Goal: Transaction & Acquisition: Obtain resource

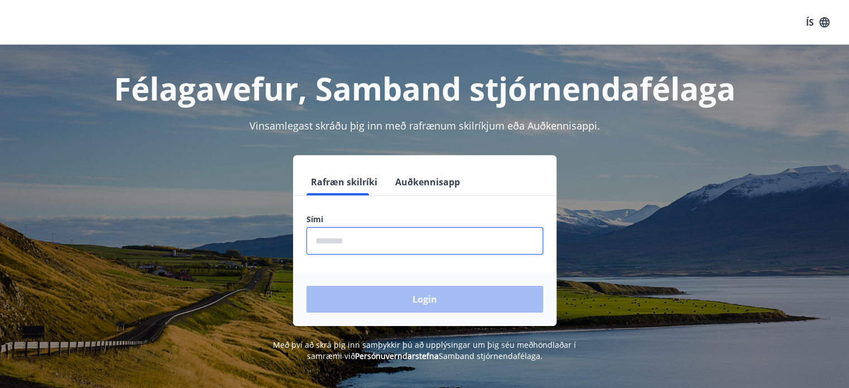
click at [402, 241] on input "phone" at bounding box center [425, 240] width 237 height 27
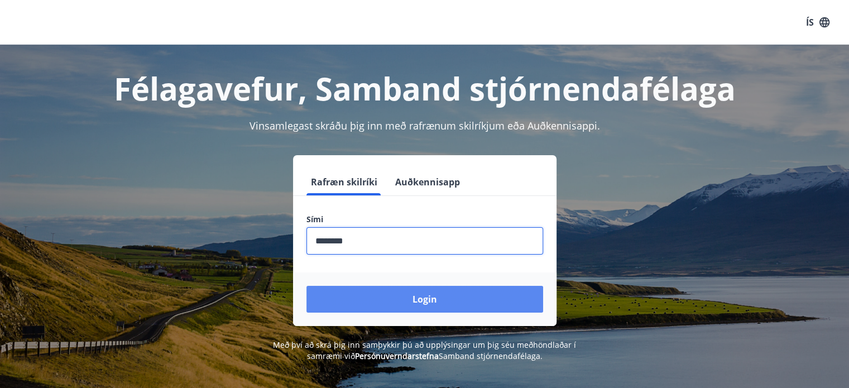
type input "********"
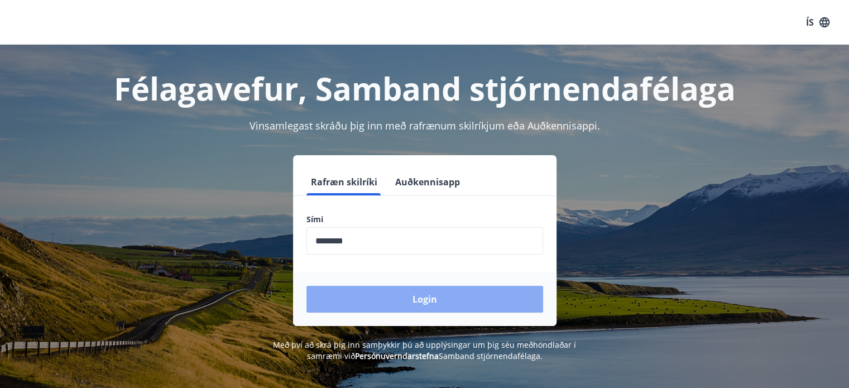
click at [415, 307] on button "Login" at bounding box center [425, 299] width 237 height 27
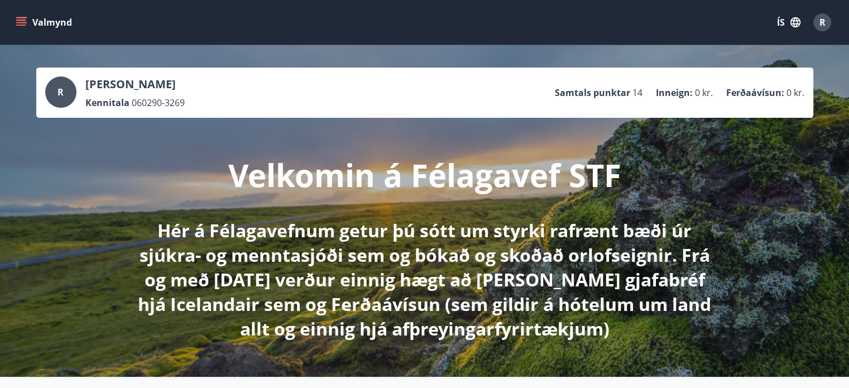
click at [16, 20] on icon "menu" at bounding box center [21, 22] width 11 height 11
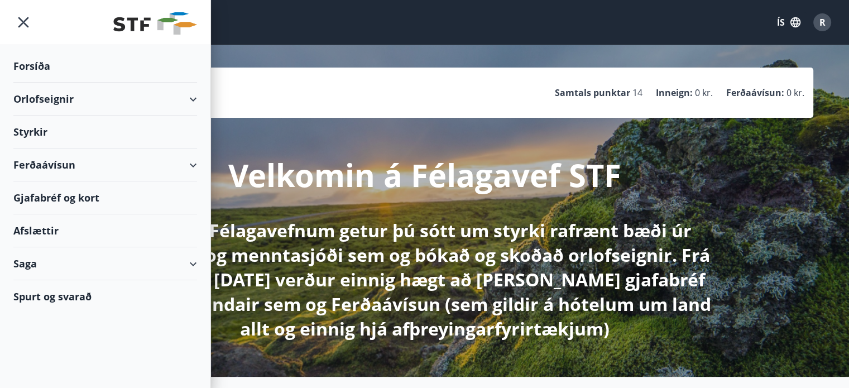
click at [40, 130] on div "Styrkir" at bounding box center [105, 132] width 184 height 33
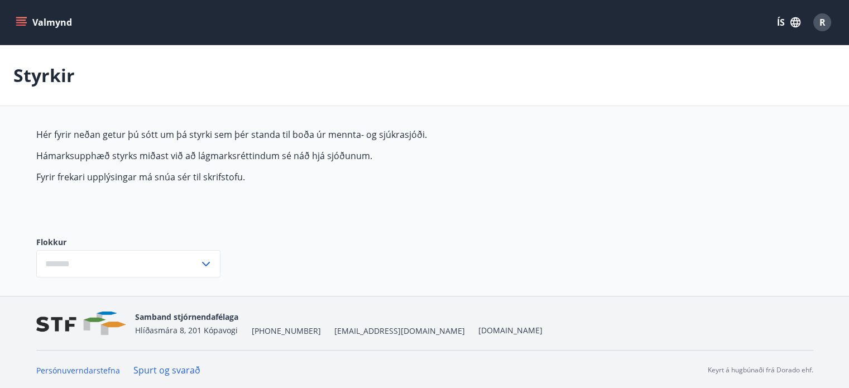
type input "***"
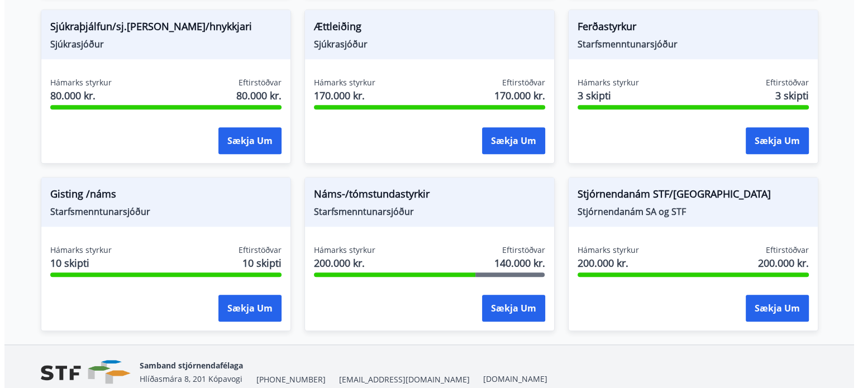
scroll to position [958, 0]
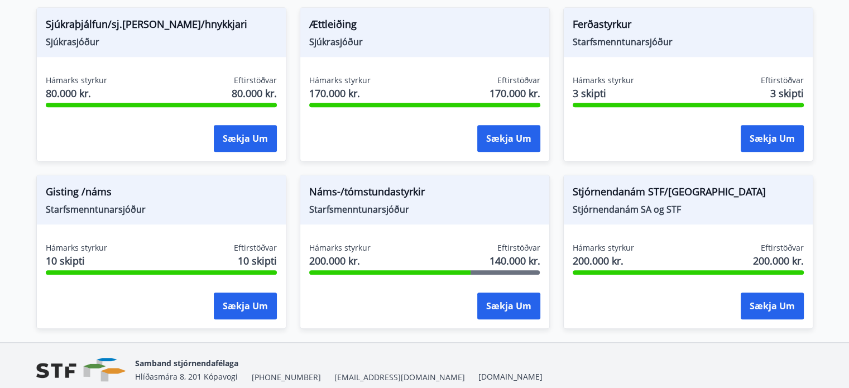
click at [447, 217] on div "Náms-/tómstundastyrkir Starfsmenntunarsjóður" at bounding box center [424, 199] width 249 height 49
click at [496, 314] on button "Sækja um" at bounding box center [508, 306] width 63 height 27
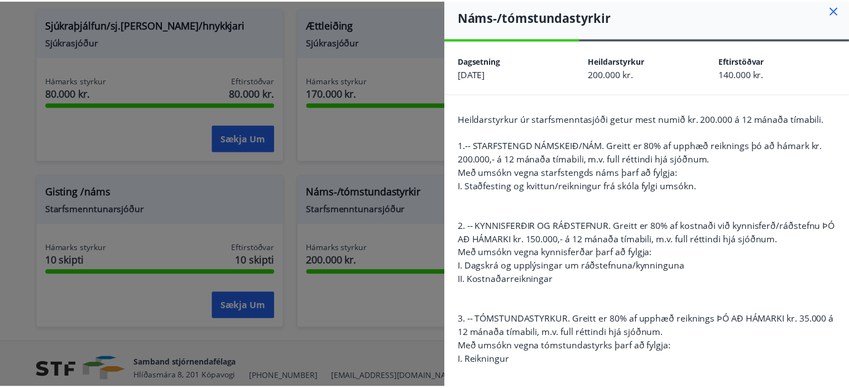
scroll to position [0, 0]
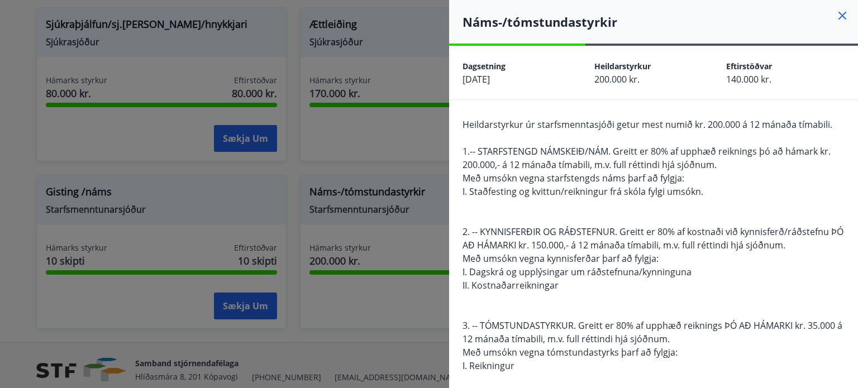
click at [835, 12] on icon at bounding box center [841, 15] width 13 height 13
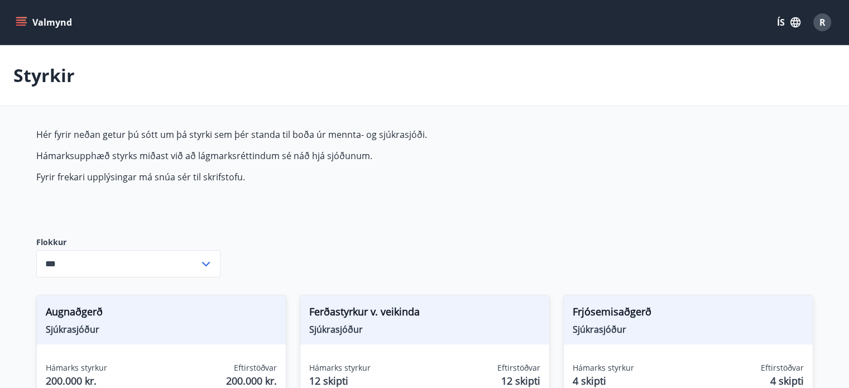
click at [19, 29] on button "Valmynd" at bounding box center [44, 22] width 63 height 20
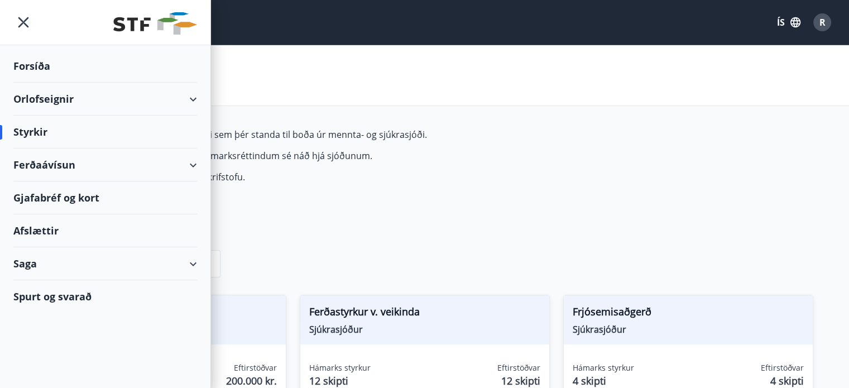
click at [94, 299] on div "Spurt og svarað" at bounding box center [105, 296] width 184 height 32
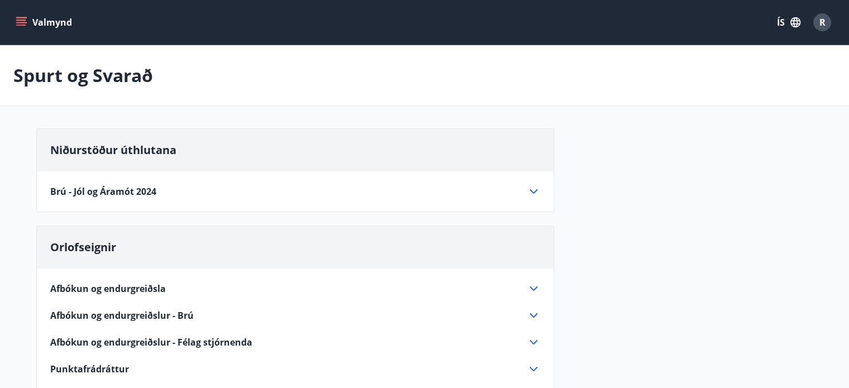
click at [15, 18] on button "Valmynd" at bounding box center [44, 22] width 63 height 20
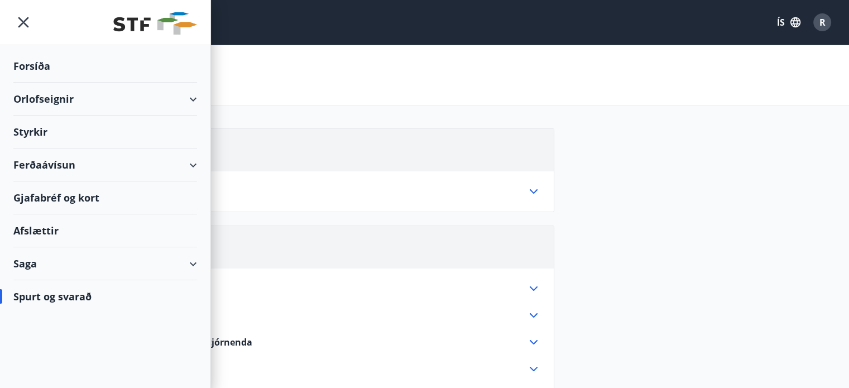
click at [51, 131] on div "Styrkir" at bounding box center [105, 132] width 184 height 33
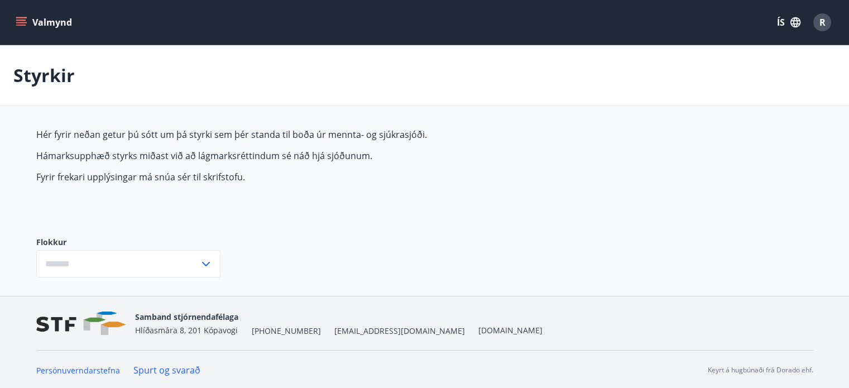
type input "***"
